Goal: Task Accomplishment & Management: Use online tool/utility

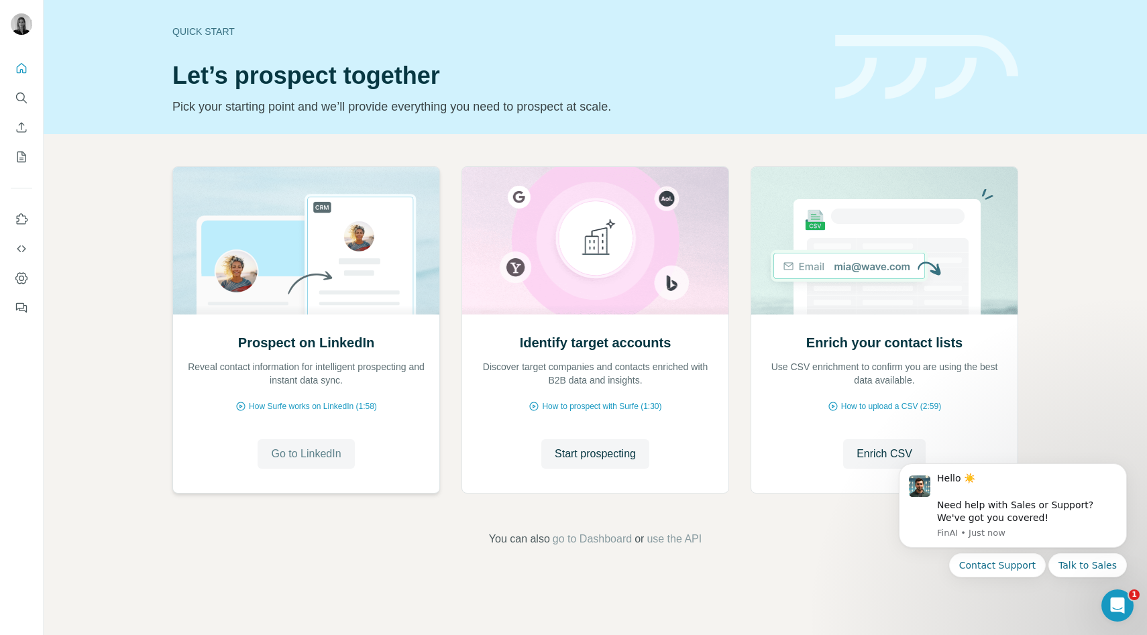
click at [335, 455] on span "Go to LinkedIn" at bounding box center [306, 454] width 70 height 16
click at [18, 76] on button "Quick start" at bounding box center [21, 68] width 21 height 24
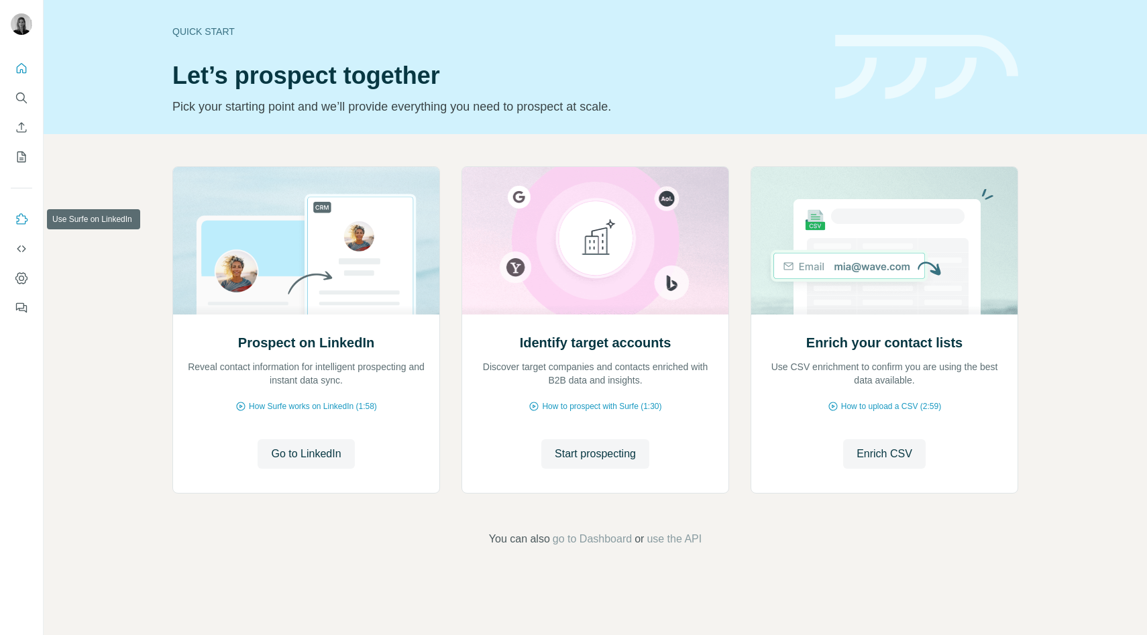
click at [18, 215] on icon "Use Surfe on LinkedIn" at bounding box center [21, 219] width 13 height 13
click at [18, 278] on icon "Dashboard" at bounding box center [21, 278] width 13 height 13
